Goal: Information Seeking & Learning: Learn about a topic

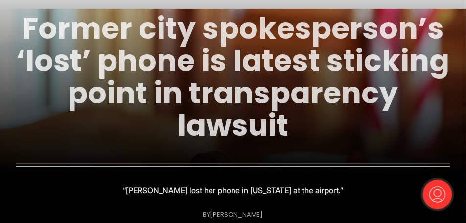
scroll to position [73, 0]
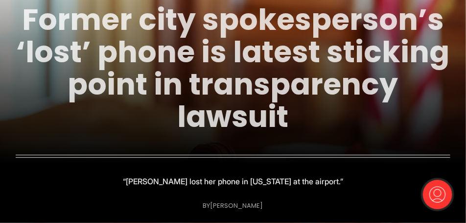
click at [198, 83] on link "Former city spokesperson’s ‘lost’ phone is latest sticking point in transparenc…" at bounding box center [233, 68] width 433 height 138
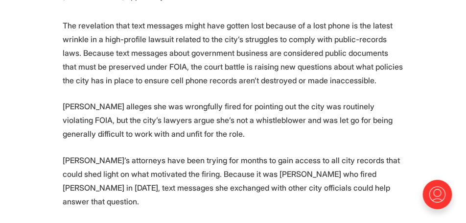
scroll to position [685, 0]
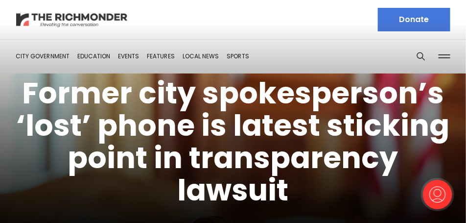
click at [70, 17] on img at bounding box center [72, 19] width 112 height 17
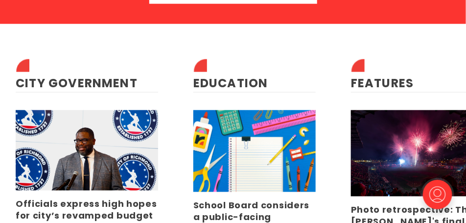
scroll to position [2176, 0]
